Goal: Transaction & Acquisition: Purchase product/service

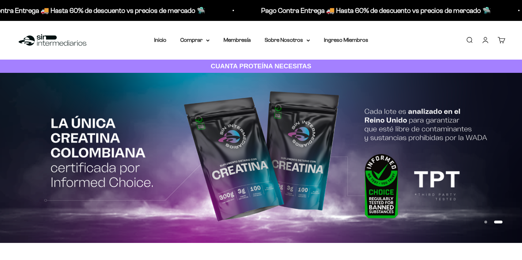
scroll to position [300, 0]
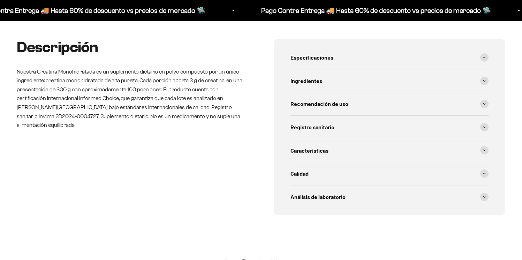
scroll to position [296, 0]
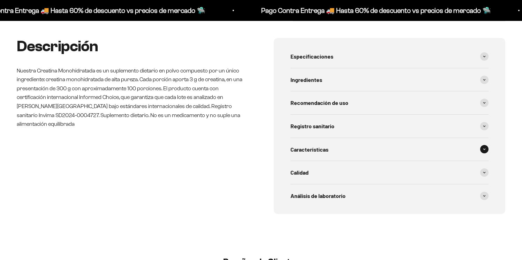
click at [352, 150] on div "Características" at bounding box center [389, 149] width 198 height 23
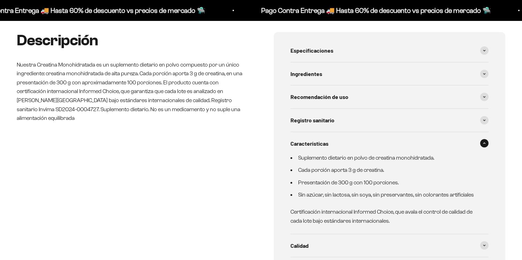
scroll to position [302, 0]
click at [319, 53] on span "Especificaciones" at bounding box center [311, 50] width 43 height 9
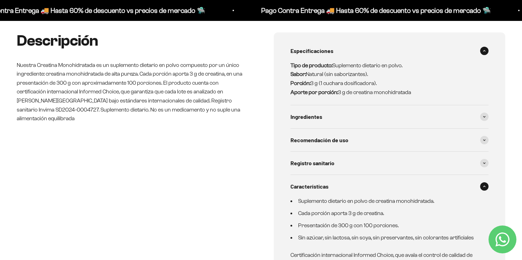
scroll to position [0, 0]
click at [309, 113] on span "Ingredientes" at bounding box center [306, 116] width 32 height 9
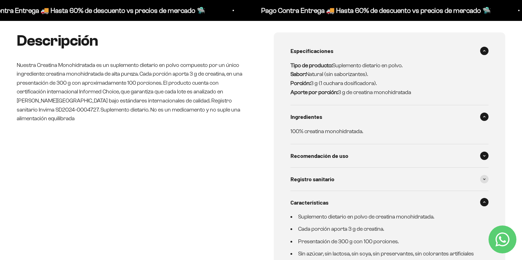
click at [311, 153] on span "Recomendación de uso" at bounding box center [319, 155] width 58 height 9
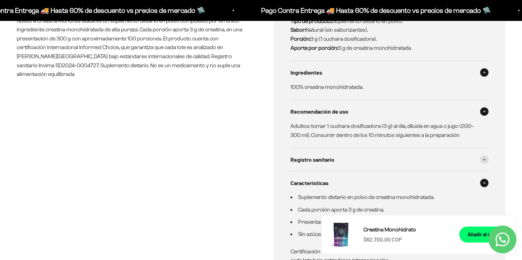
scroll to position [352, 0]
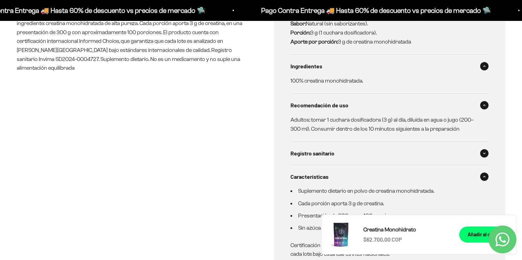
click at [312, 156] on span "Registro sanitario" at bounding box center [312, 153] width 44 height 9
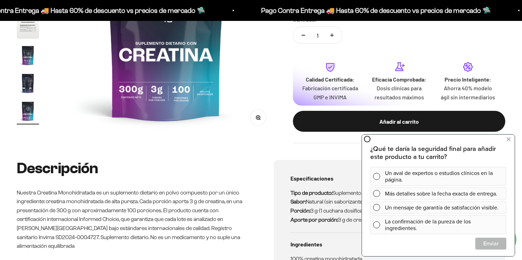
scroll to position [175, 0]
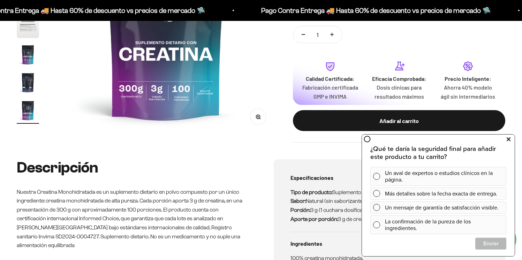
click at [508, 139] on icon at bounding box center [508, 139] width 4 height 9
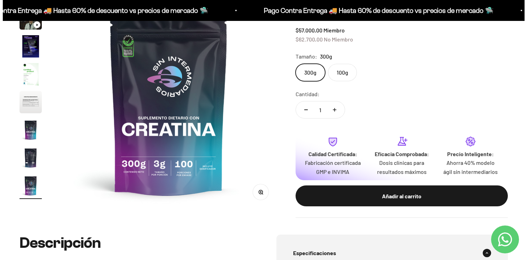
scroll to position [105, 0]
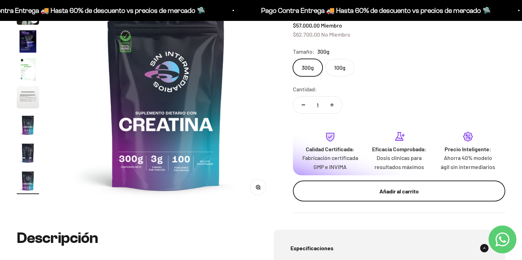
click at [341, 189] on div "Añadir al carrito" at bounding box center [399, 191] width 184 height 9
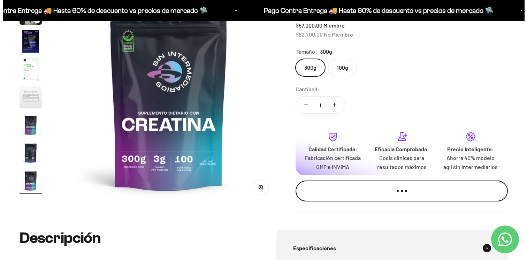
scroll to position [0, 1853]
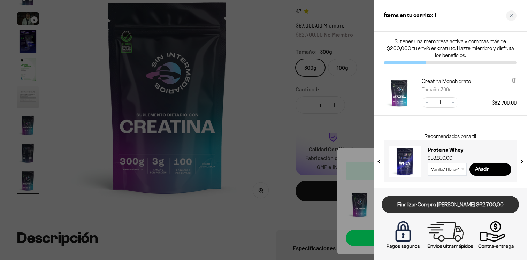
click at [498, 208] on link "Finalizar Compra [PERSON_NAME] $62.700,00" at bounding box center [450, 205] width 137 height 18
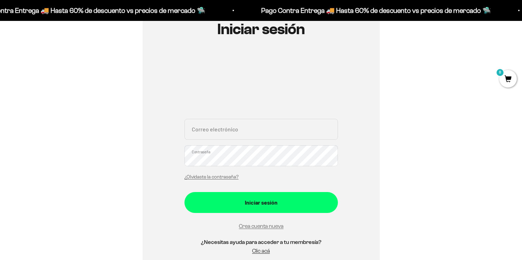
scroll to position [91, 0]
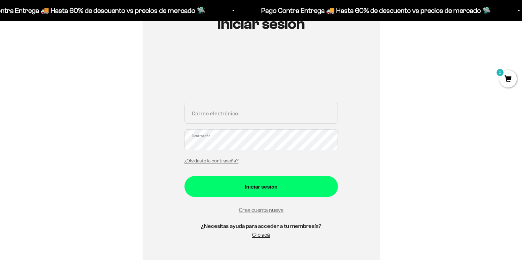
click at [238, 119] on input "Correo electrónico" at bounding box center [260, 113] width 153 height 21
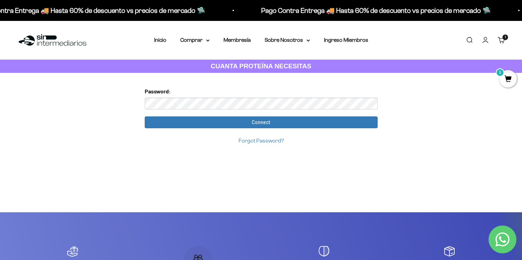
click at [145, 116] on input "Connect" at bounding box center [261, 122] width 233 height 12
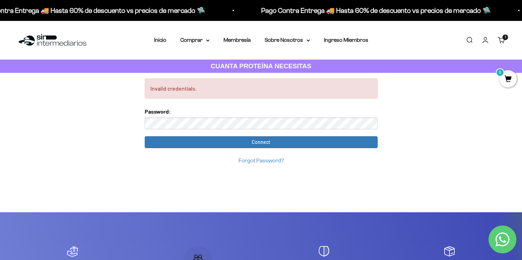
click at [61, 38] on img at bounding box center [52, 40] width 71 height 15
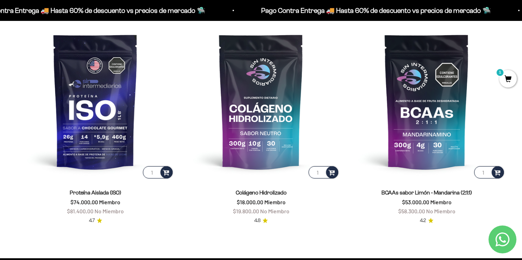
scroll to position [524, 0]
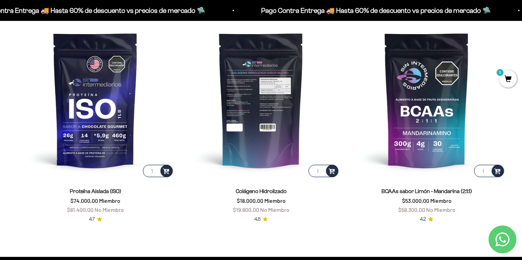
click at [252, 161] on img at bounding box center [260, 99] width 157 height 157
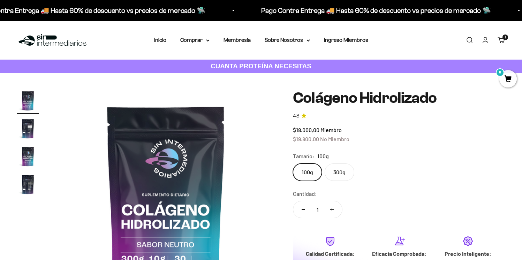
scroll to position [83, 0]
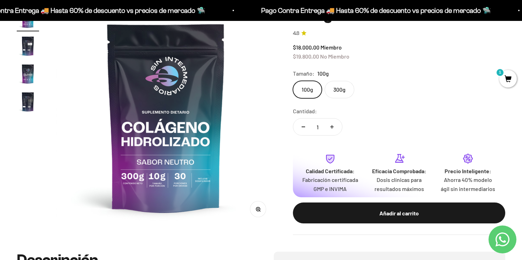
click at [343, 85] on label "300g" at bounding box center [340, 89] width 30 height 17
click at [293, 81] on input "300g" at bounding box center [292, 81] width 0 height 0
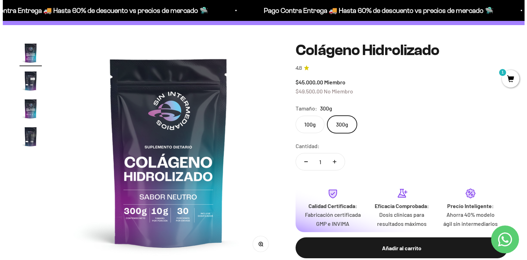
scroll to position [56, 0]
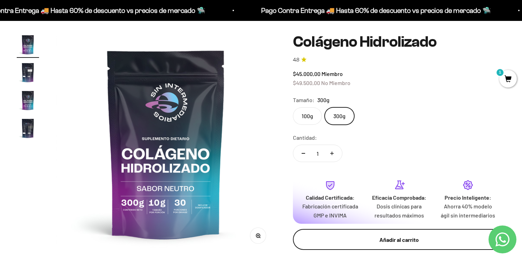
click at [364, 238] on div "Añadir al carrito" at bounding box center [399, 239] width 184 height 9
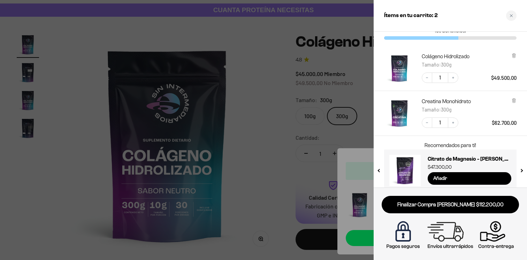
scroll to position [34, 0]
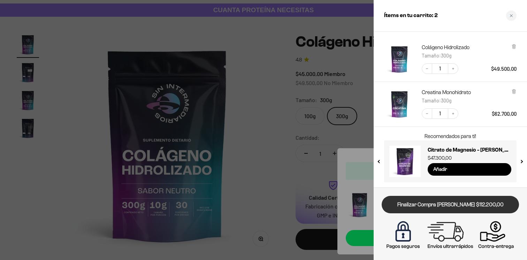
click at [455, 209] on link "Finalizar Compra [PERSON_NAME] $112.200,00" at bounding box center [450, 205] width 137 height 18
